Goal: Book appointment/travel/reservation

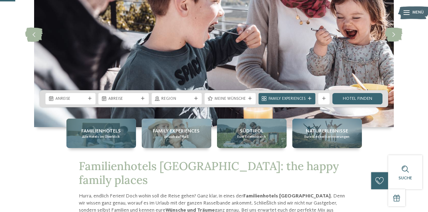
click at [99, 139] on span "Alle Hotels im Überblick" at bounding box center [101, 136] width 38 height 5
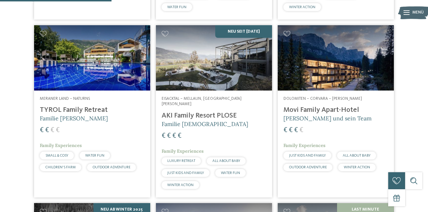
scroll to position [489, 0]
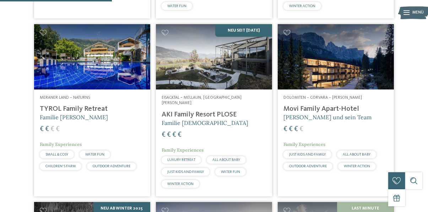
click at [221, 89] on img at bounding box center [214, 56] width 116 height 65
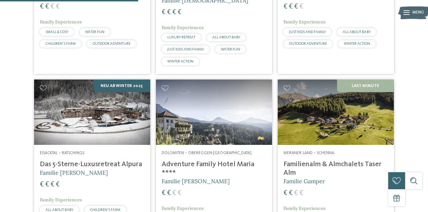
scroll to position [617, 0]
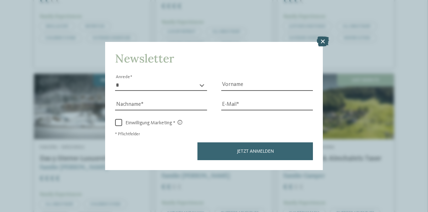
click at [322, 46] on icon at bounding box center [322, 42] width 12 height 10
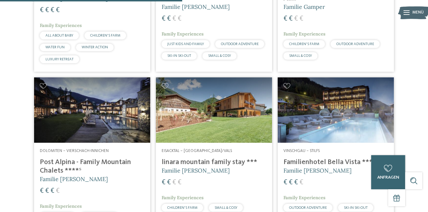
scroll to position [787, 0]
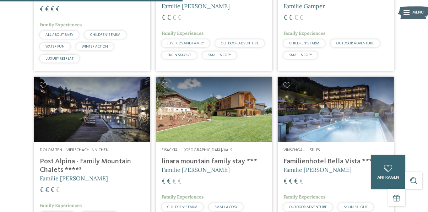
click at [17, 193] on div "27 / 27 €" at bounding box center [214, 163] width 428 height 1578
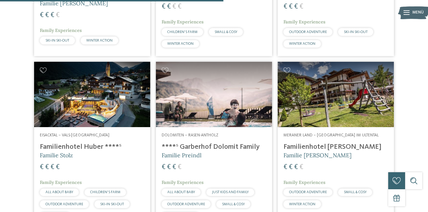
scroll to position [962, 0]
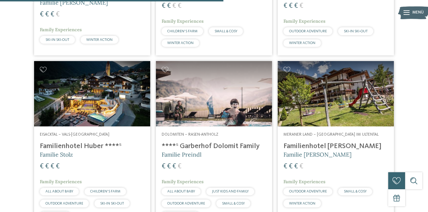
click at [195, 158] on span "Familie Preindl" at bounding box center [181, 154] width 40 height 7
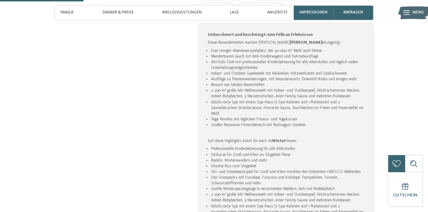
scroll to position [402, 0]
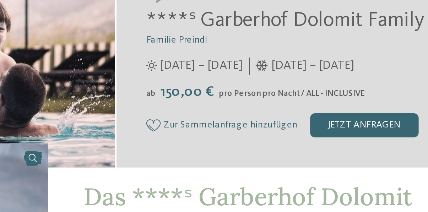
scroll to position [94, 0]
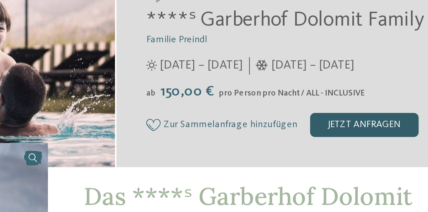
click at [324, 97] on div "jetzt anfragen" at bounding box center [330, 94] width 51 height 11
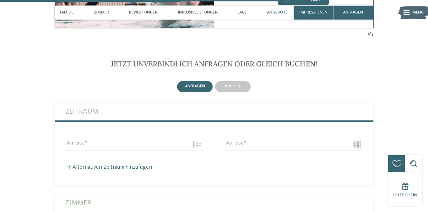
scroll to position [1738, 0]
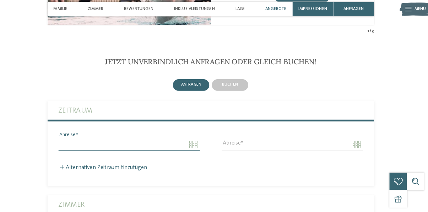
click at [202, 143] on input "Anreise" at bounding box center [135, 144] width 138 height 12
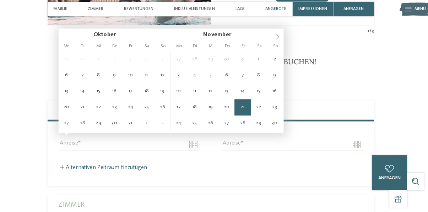
type input "**********"
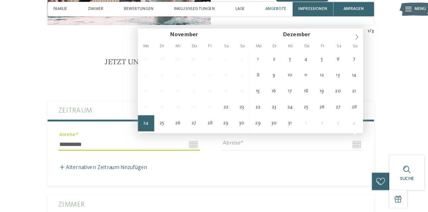
type input "**********"
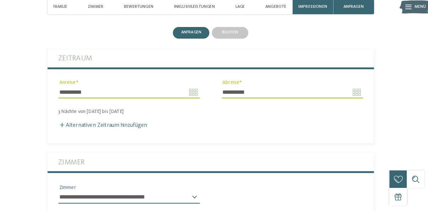
scroll to position [1788, 0]
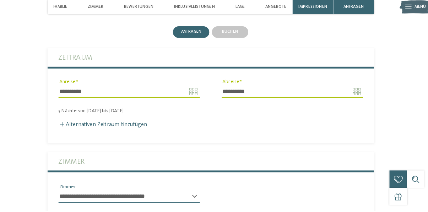
click at [342, 167] on div "Zimmer Apartments" at bounding box center [214, 164] width 318 height 20
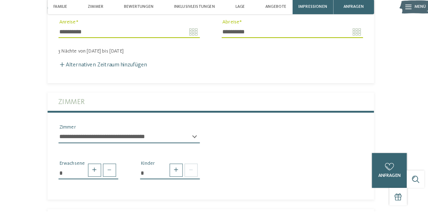
scroll to position [1851, 0]
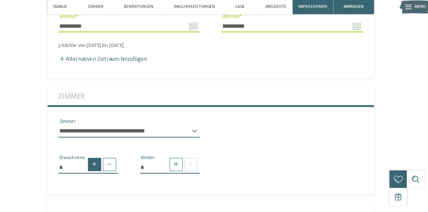
click at [103, 164] on span at bounding box center [100, 166] width 13 height 13
click at [100, 165] on span at bounding box center [100, 166] width 13 height 13
click at [100, 164] on span at bounding box center [100, 166] width 13 height 13
click at [99, 167] on input "*" at bounding box center [95, 169] width 58 height 12
click at [100, 160] on span at bounding box center [100, 166] width 13 height 13
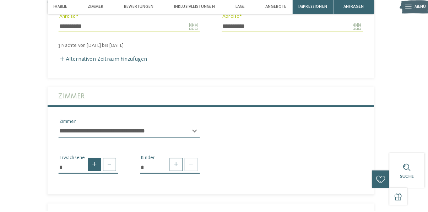
click at [101, 165] on span at bounding box center [100, 166] width 13 height 13
click at [100, 165] on span at bounding box center [100, 166] width 13 height 13
type input "*"
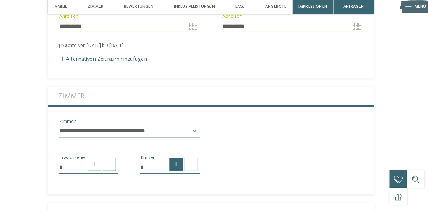
click at [182, 165] on span at bounding box center [180, 166] width 13 height 13
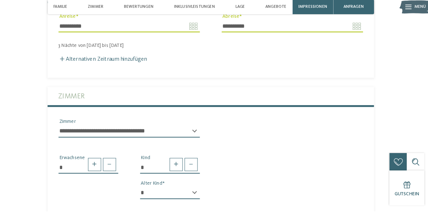
click at [181, 167] on input "*" at bounding box center [174, 169] width 58 height 12
click at [182, 166] on input "*" at bounding box center [174, 169] width 58 height 12
click at [181, 166] on input "*" at bounding box center [174, 169] width 58 height 12
click at [182, 163] on span at bounding box center [180, 166] width 13 height 13
click at [183, 164] on span at bounding box center [180, 166] width 13 height 13
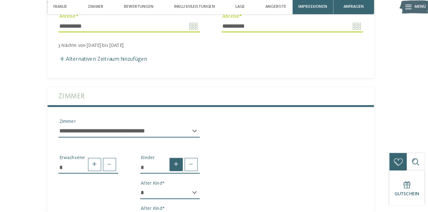
click at [183, 165] on span at bounding box center [180, 166] width 13 height 13
click at [182, 164] on span at bounding box center [180, 166] width 13 height 13
click at [180, 166] on span at bounding box center [180, 166] width 13 height 13
type input "*"
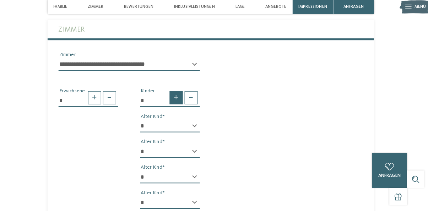
scroll to position [1917, 0]
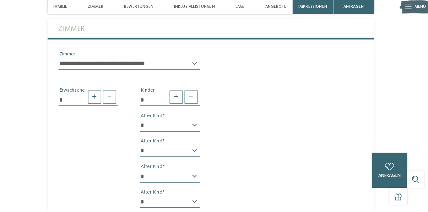
click at [197, 127] on select "* * * * * * * * * * * ** ** ** ** ** ** ** **" at bounding box center [174, 128] width 58 height 12
select select "*"
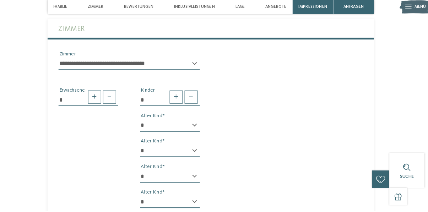
click at [198, 150] on select "* * * * * * * * * * * ** ** ** ** ** ** ** **" at bounding box center [174, 153] width 58 height 12
select select "*"
click at [196, 177] on select "* * * * * * * * * * * ** ** ** ** ** ** ** **" at bounding box center [174, 178] width 58 height 12
select select "*"
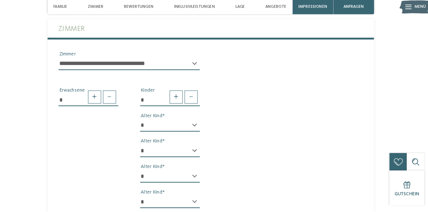
click at [198, 197] on div "* * * * * * * * * * * ** ** ** ** ** ** ** ** Alter Kind" at bounding box center [174, 206] width 58 height 18
click at [199, 200] on select "* * * * * * * * * * * ** ** ** ** ** ** ** **" at bounding box center [174, 203] width 58 height 12
select select "*"
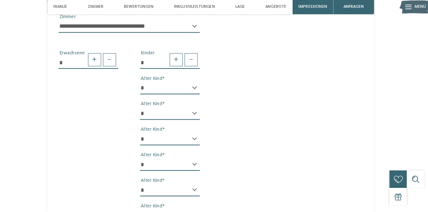
scroll to position [1979, 0]
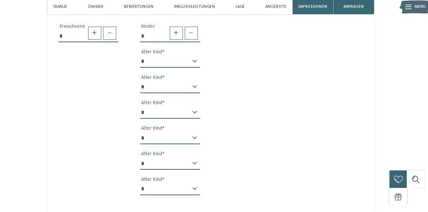
click at [199, 165] on select "* * * * * * * * * * * ** ** ** ** ** ** ** **" at bounding box center [174, 165] width 58 height 12
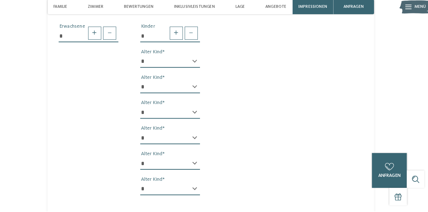
select select "*"
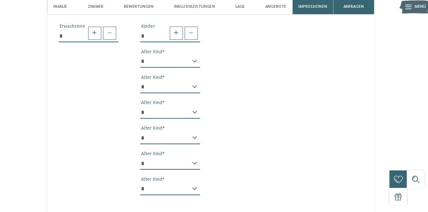
click at [198, 185] on select "* * * * * * * * * * * ** ** ** ** ** ** ** **" at bounding box center [174, 190] width 58 height 12
select select "*"
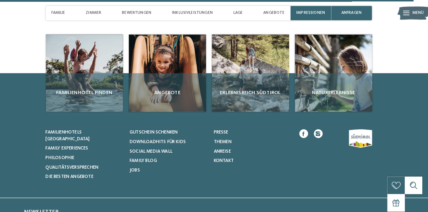
scroll to position [2500, 0]
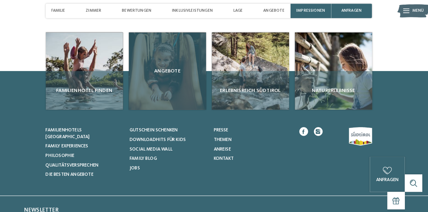
click at [167, 96] on div "Angebote" at bounding box center [173, 71] width 75 height 75
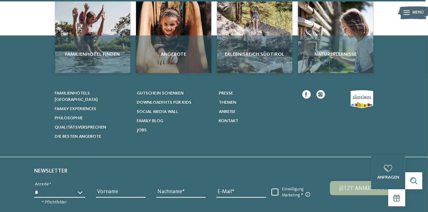
scroll to position [518, 0]
